Goal: Ask a question

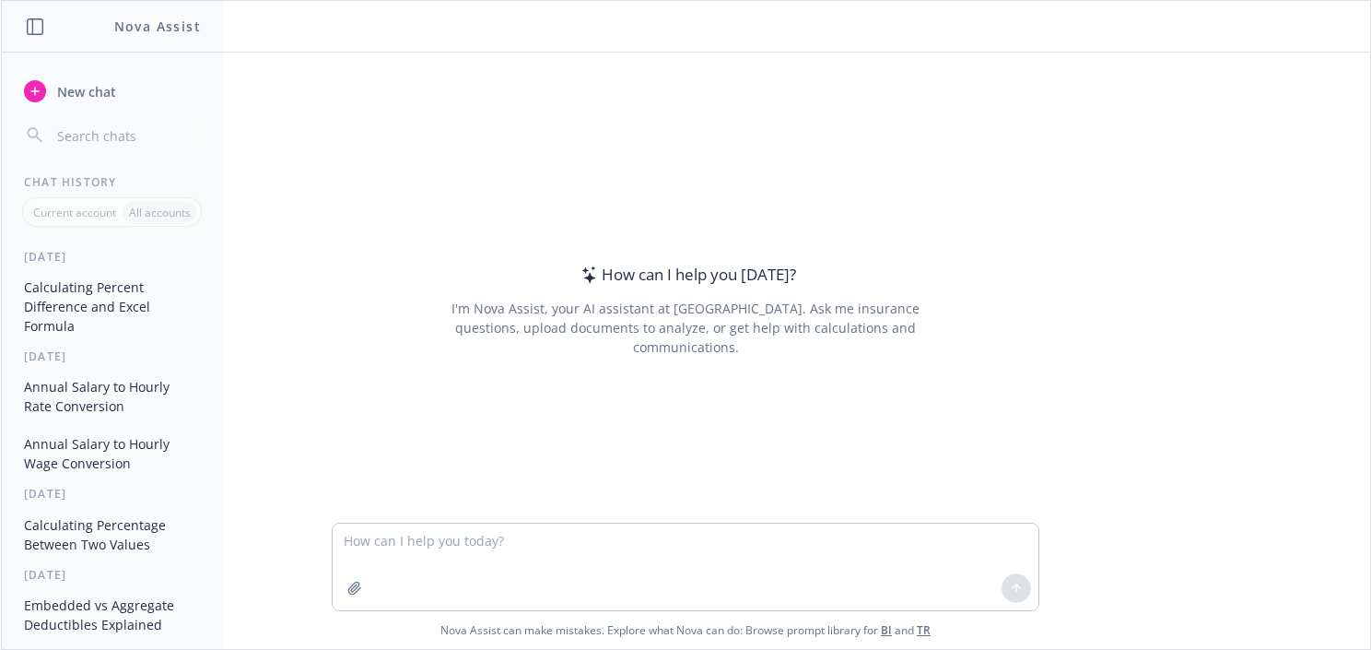
click at [495, 554] on textarea at bounding box center [686, 567] width 706 height 87
drag, startPoint x: 496, startPoint y: 543, endPoint x: 505, endPoint y: 545, distance: 9.4
click at [505, 545] on textarea "what % of $7,227,534 is $50,000?" at bounding box center [686, 567] width 706 height 87
type textarea "what % of $7,227,534 is $55,000?"
